Goal: Task Accomplishment & Management: Manage account settings

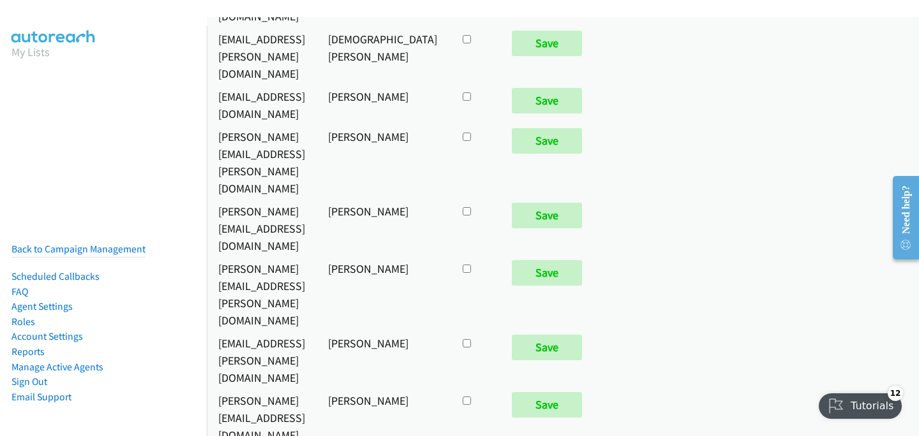
scroll to position [895, 0]
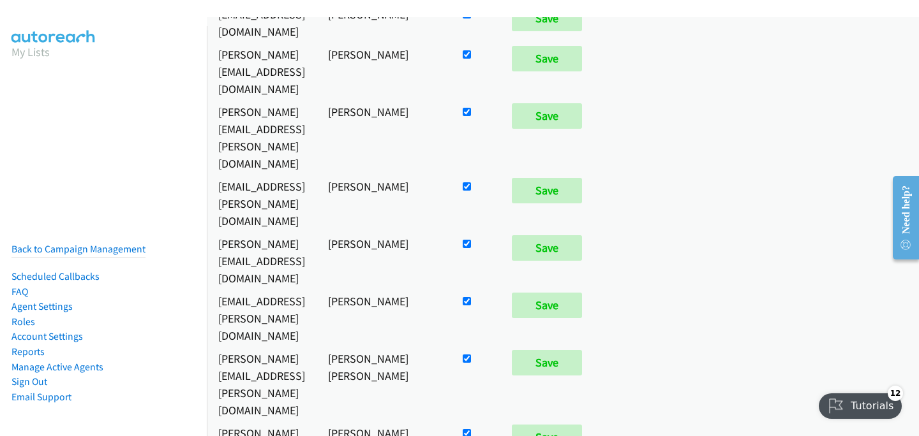
checkbox input "false"
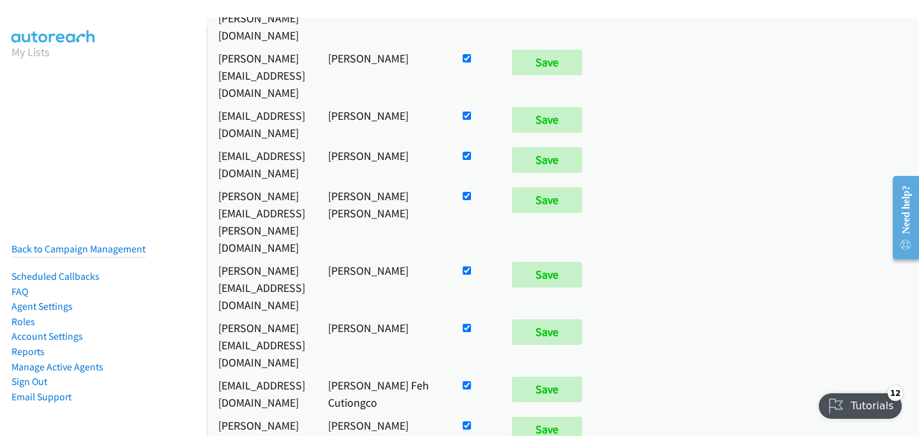
scroll to position [6600, 0]
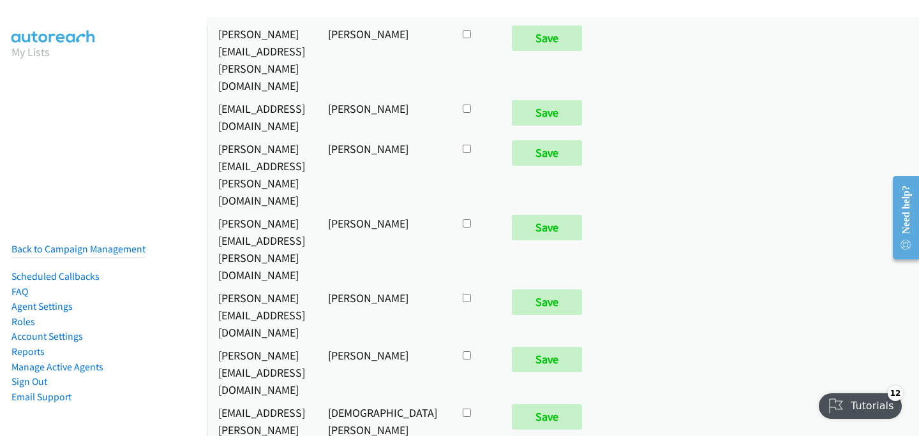
checkbox input "true"
